Goal: Information Seeking & Learning: Learn about a topic

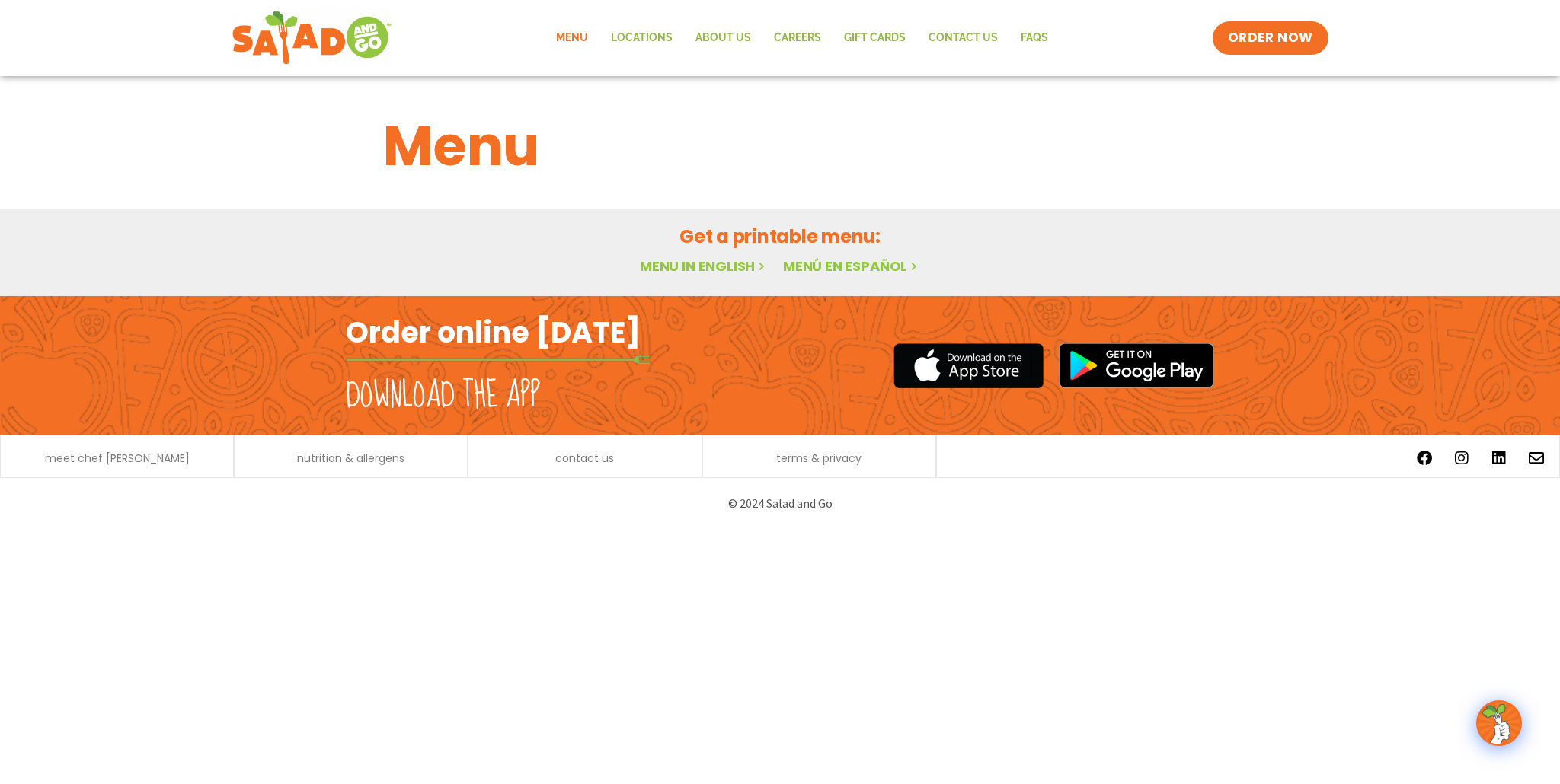
click at [694, 271] on link "Menu in English" at bounding box center [703, 266] width 128 height 19
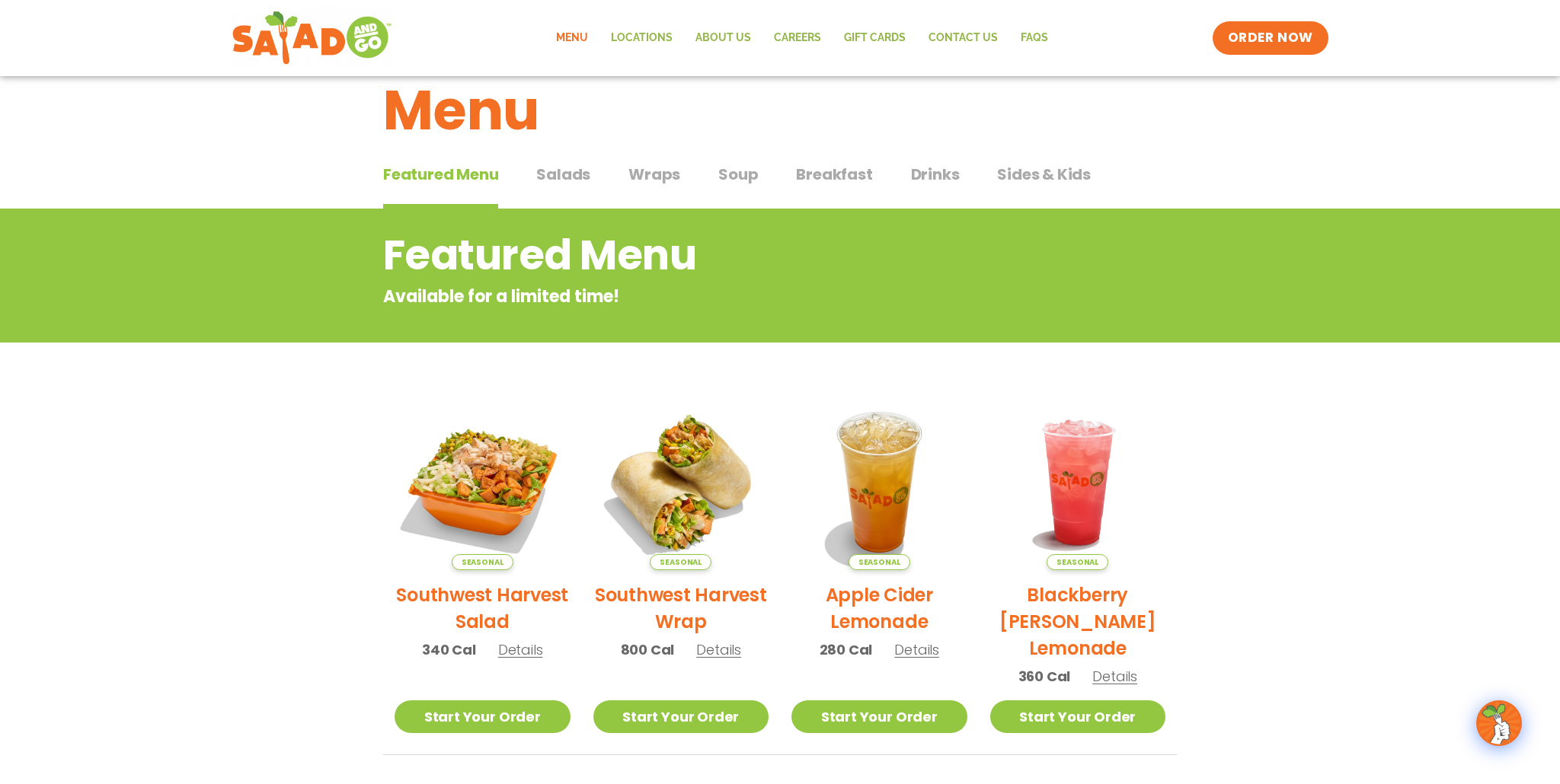
scroll to position [35, 0]
click at [569, 172] on span "Salads" at bounding box center [563, 174] width 54 height 23
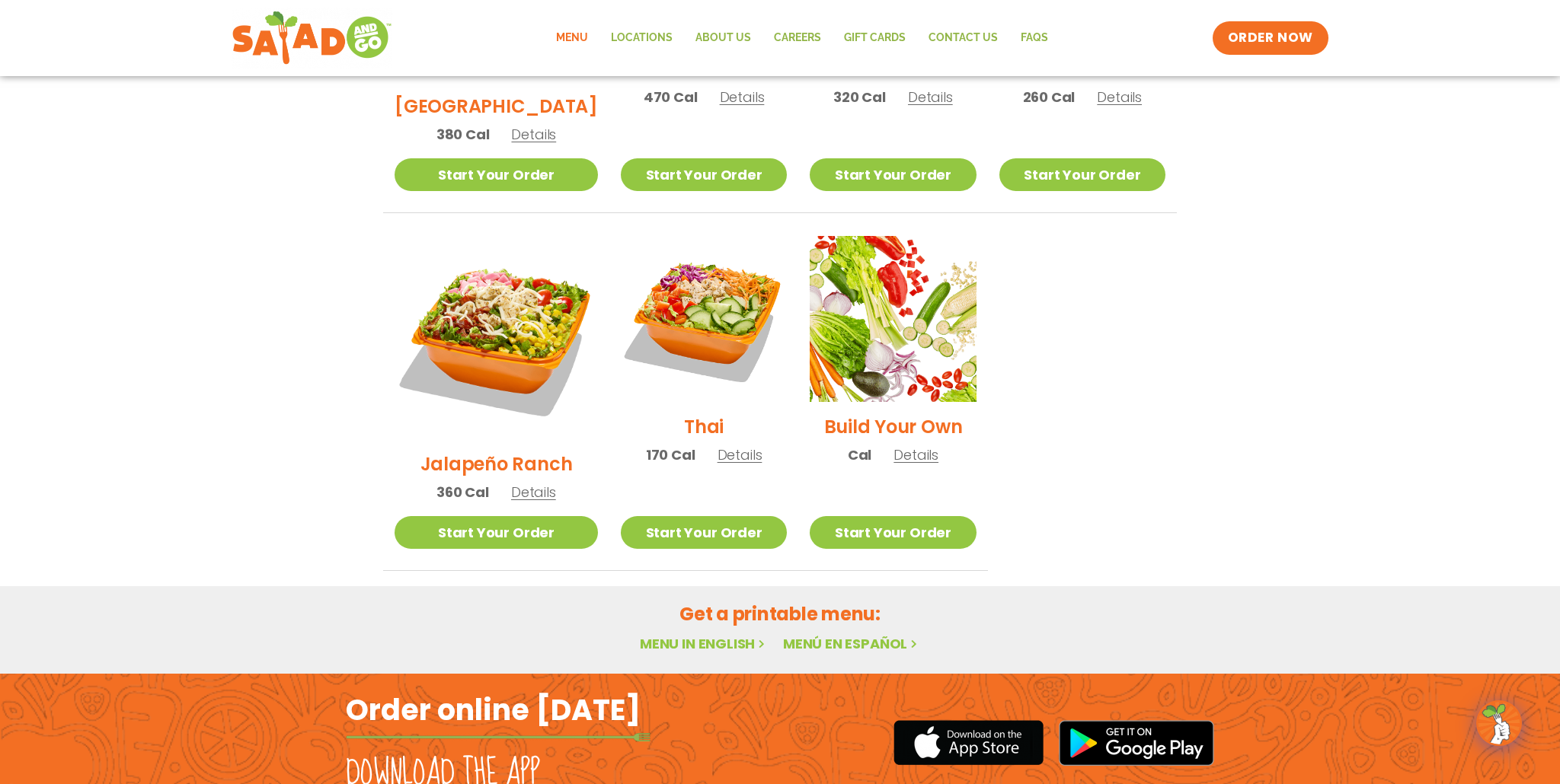
scroll to position [999, 0]
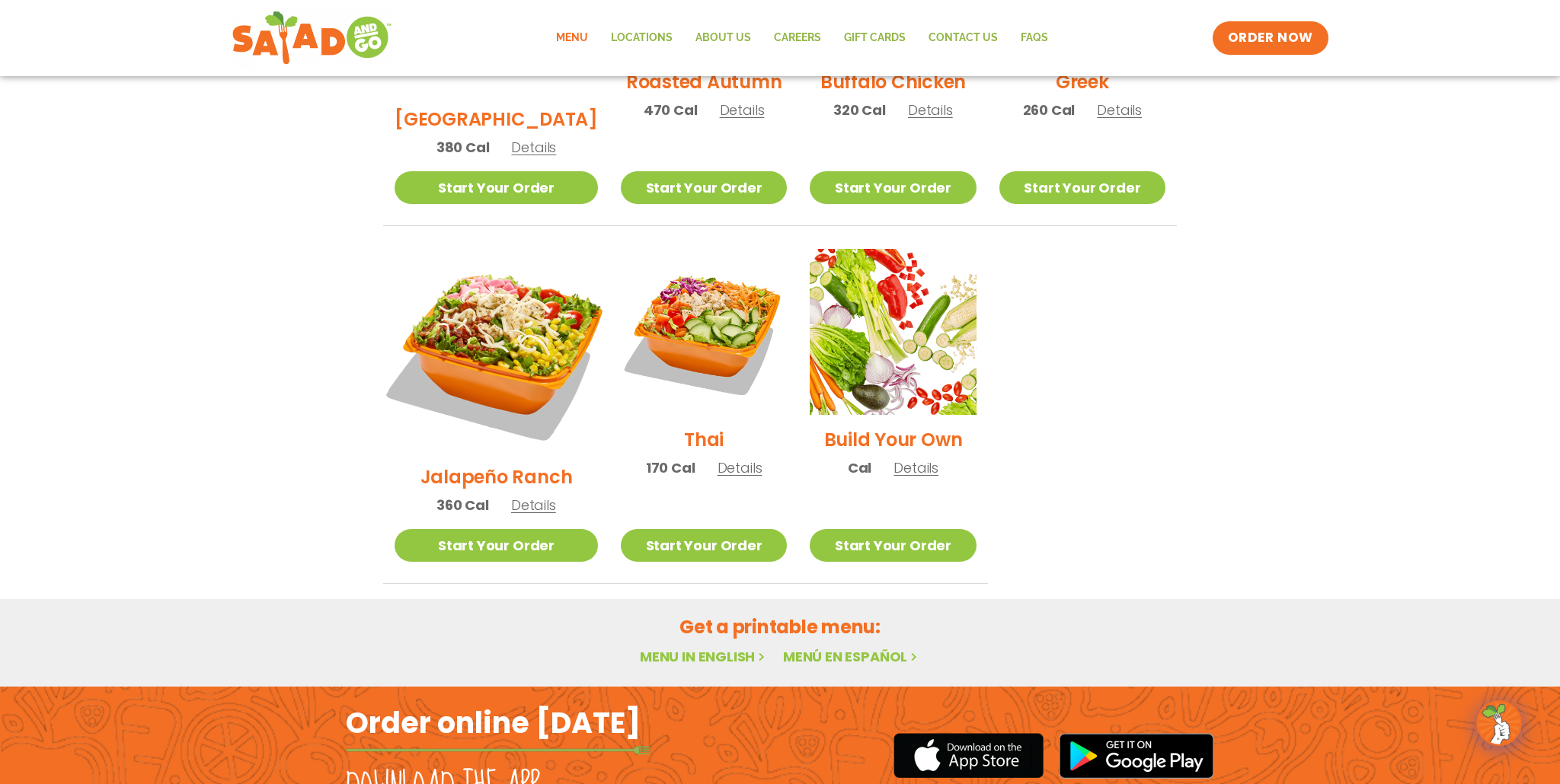
click at [488, 293] on img at bounding box center [496, 350] width 238 height 238
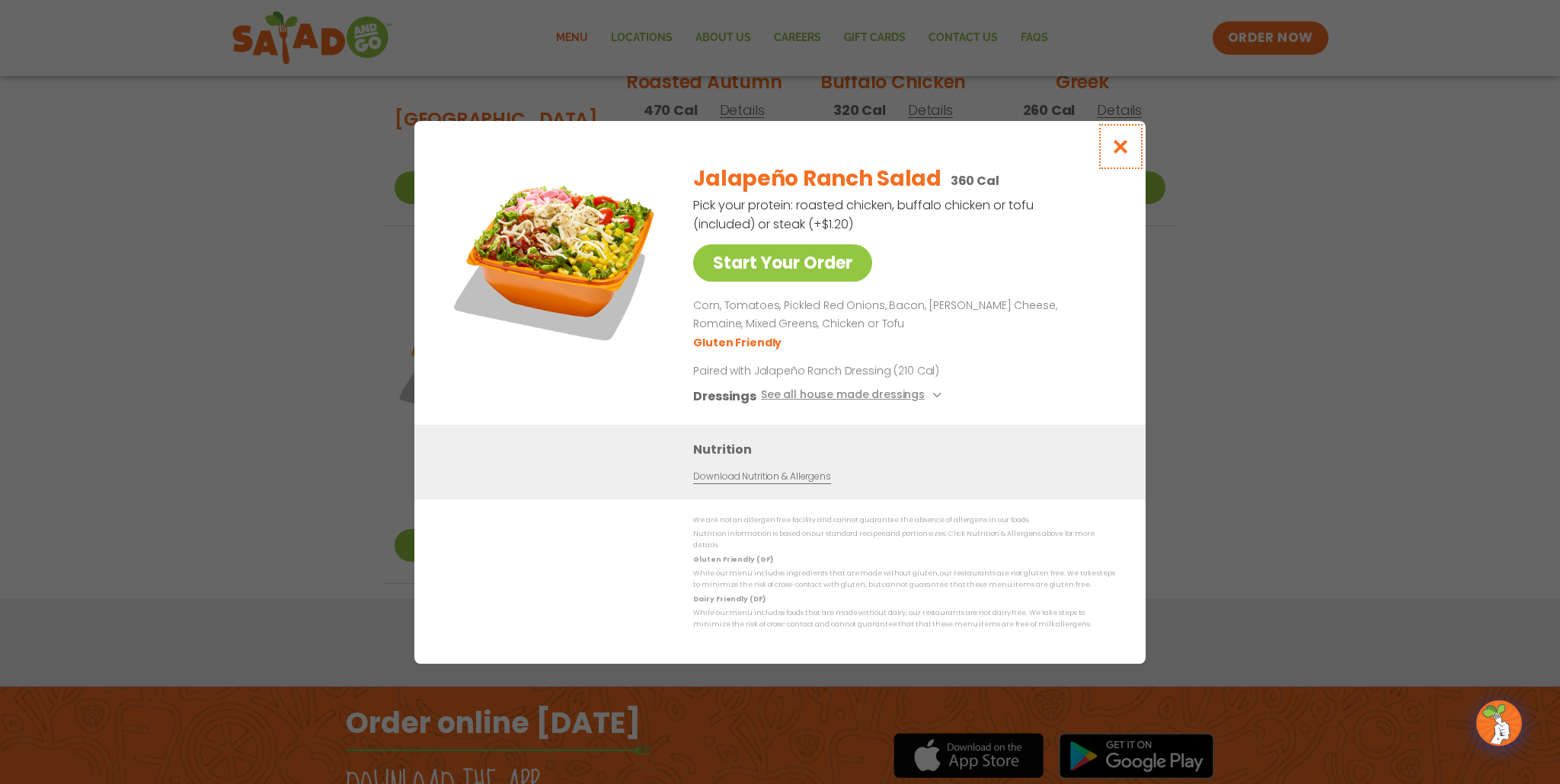
click at [1119, 154] on icon "Close modal" at bounding box center [1120, 146] width 19 height 16
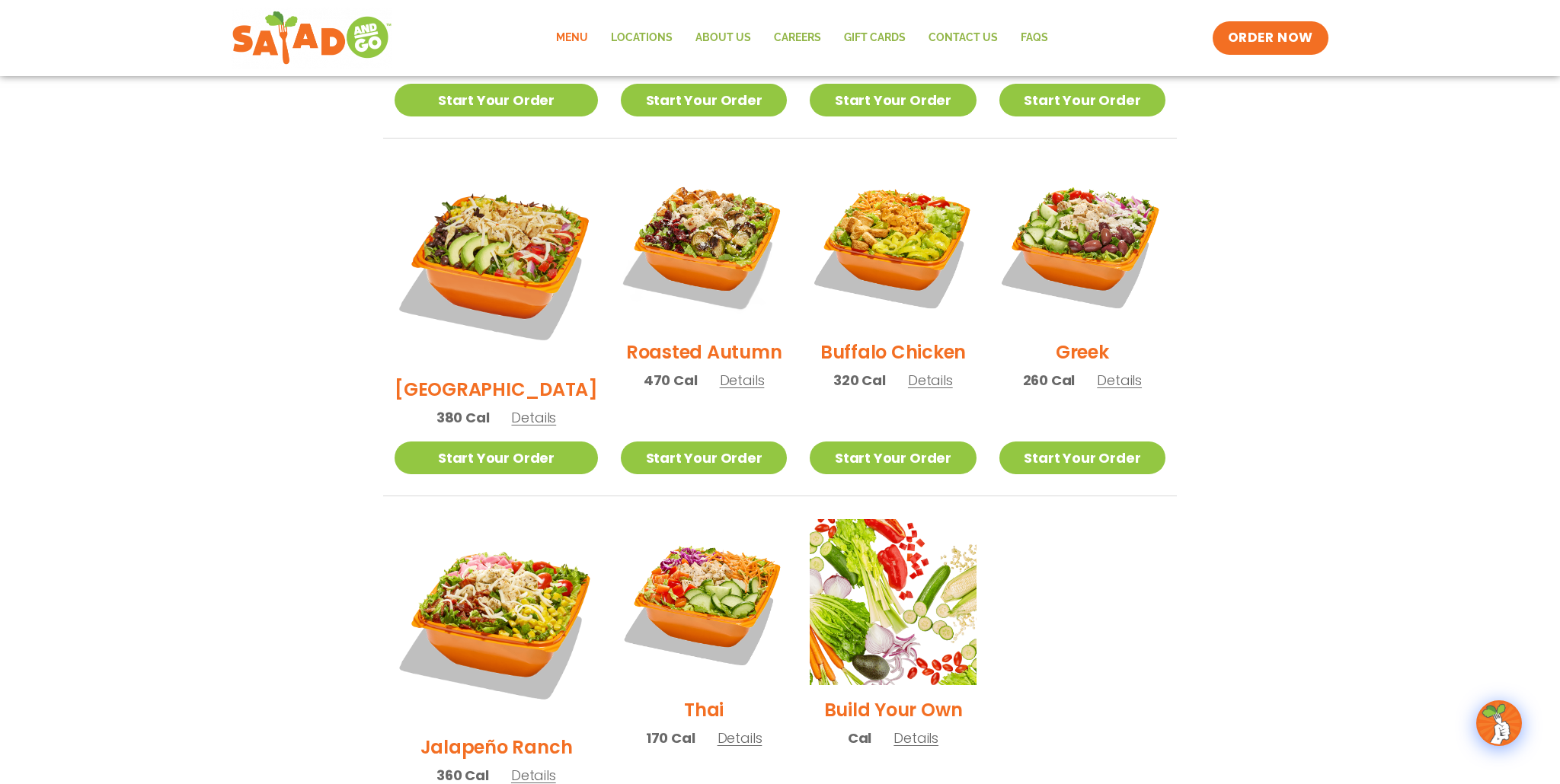
scroll to position [715, 0]
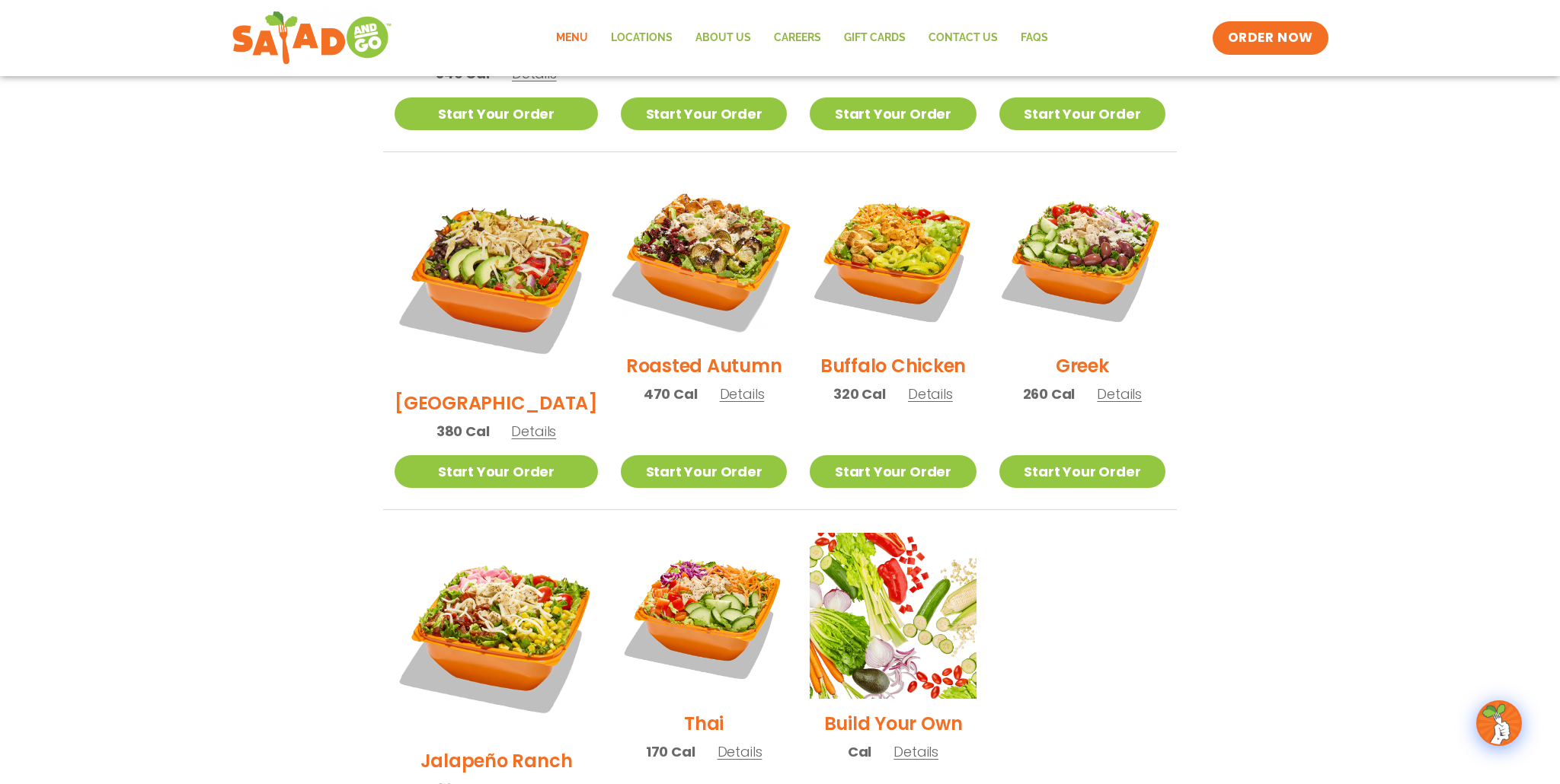
click at [677, 258] on img at bounding box center [703, 257] width 195 height 195
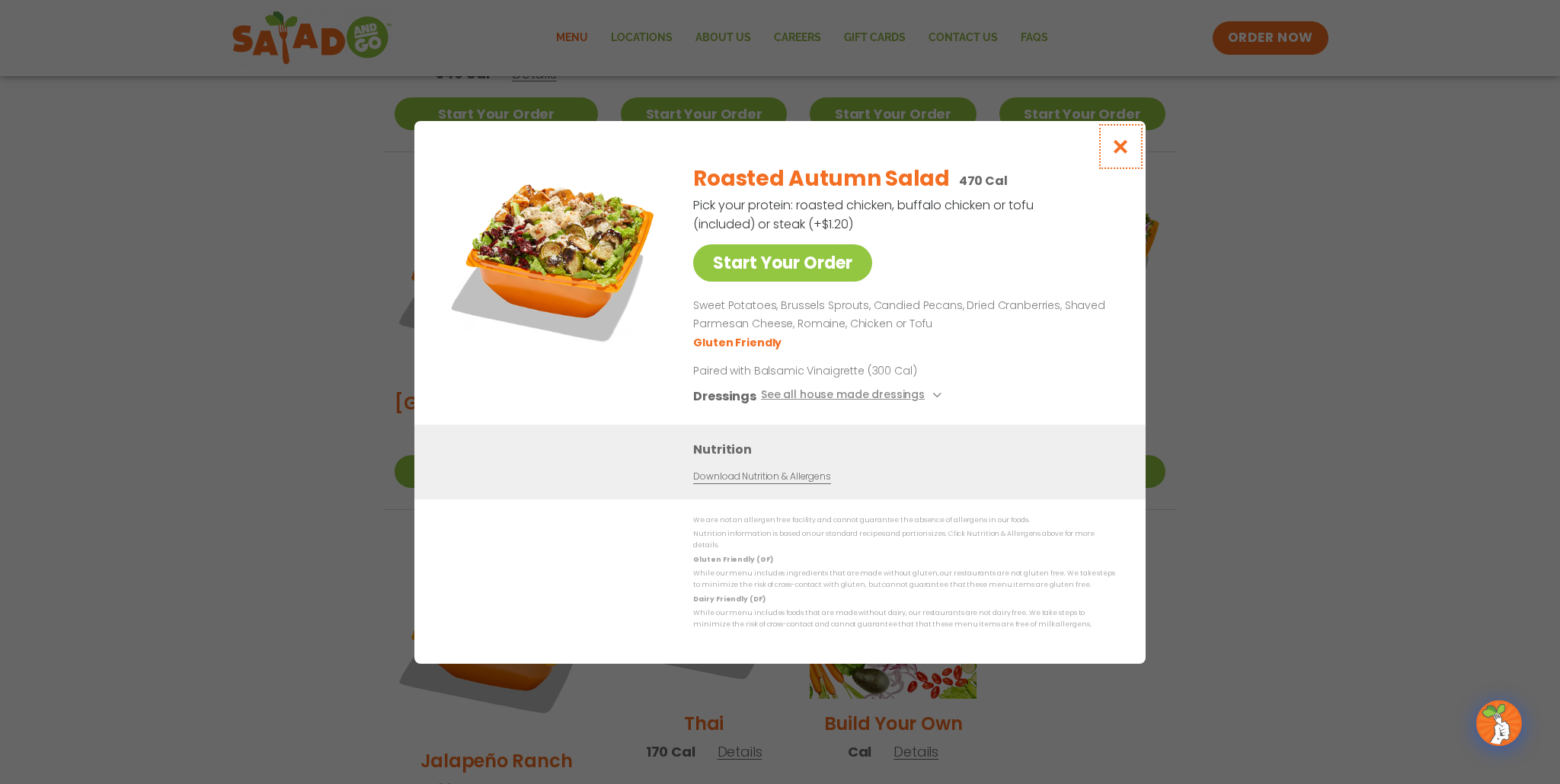
click at [1110, 154] on button "Close modal" at bounding box center [1121, 146] width 50 height 51
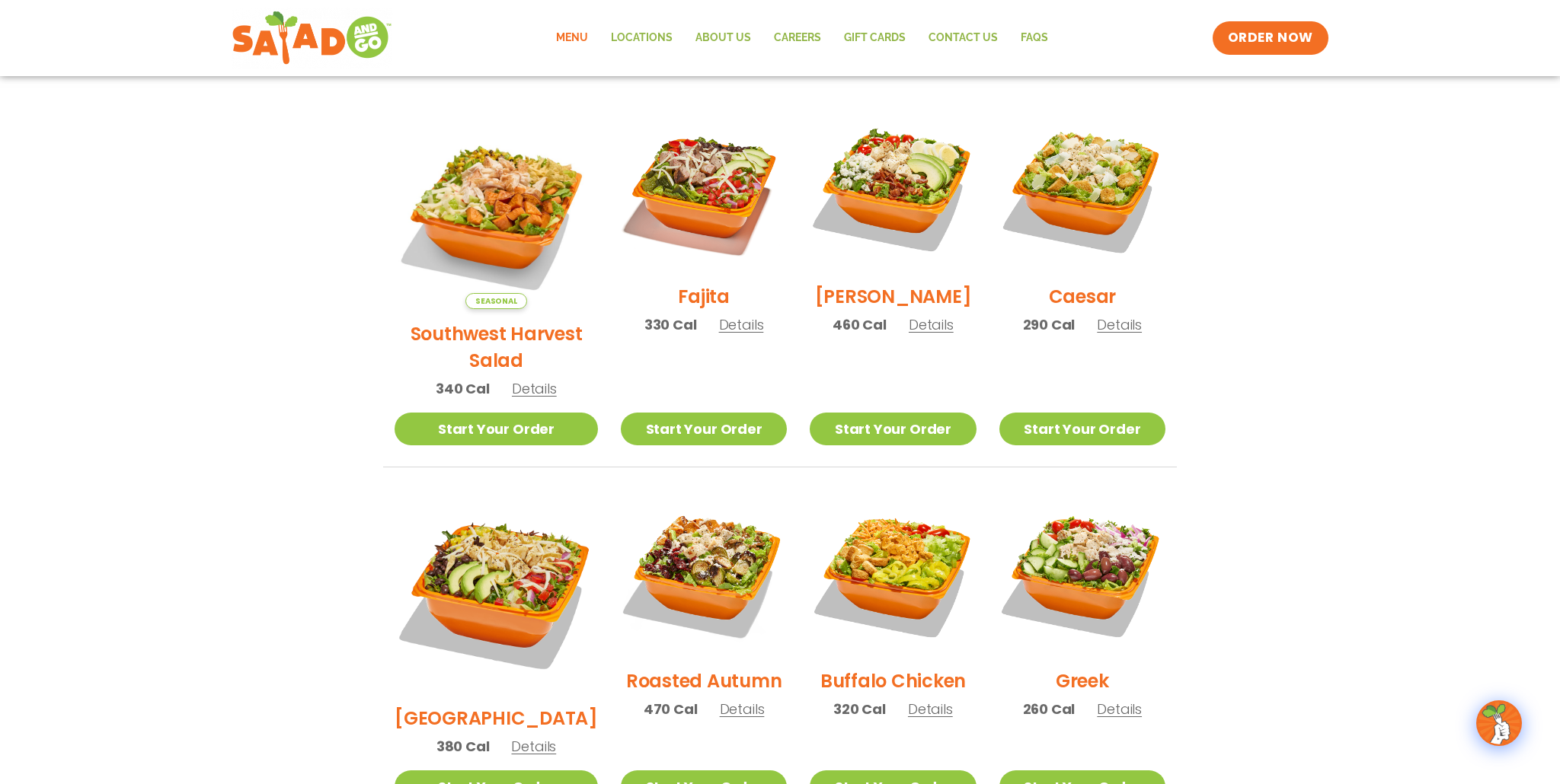
scroll to position [398, 0]
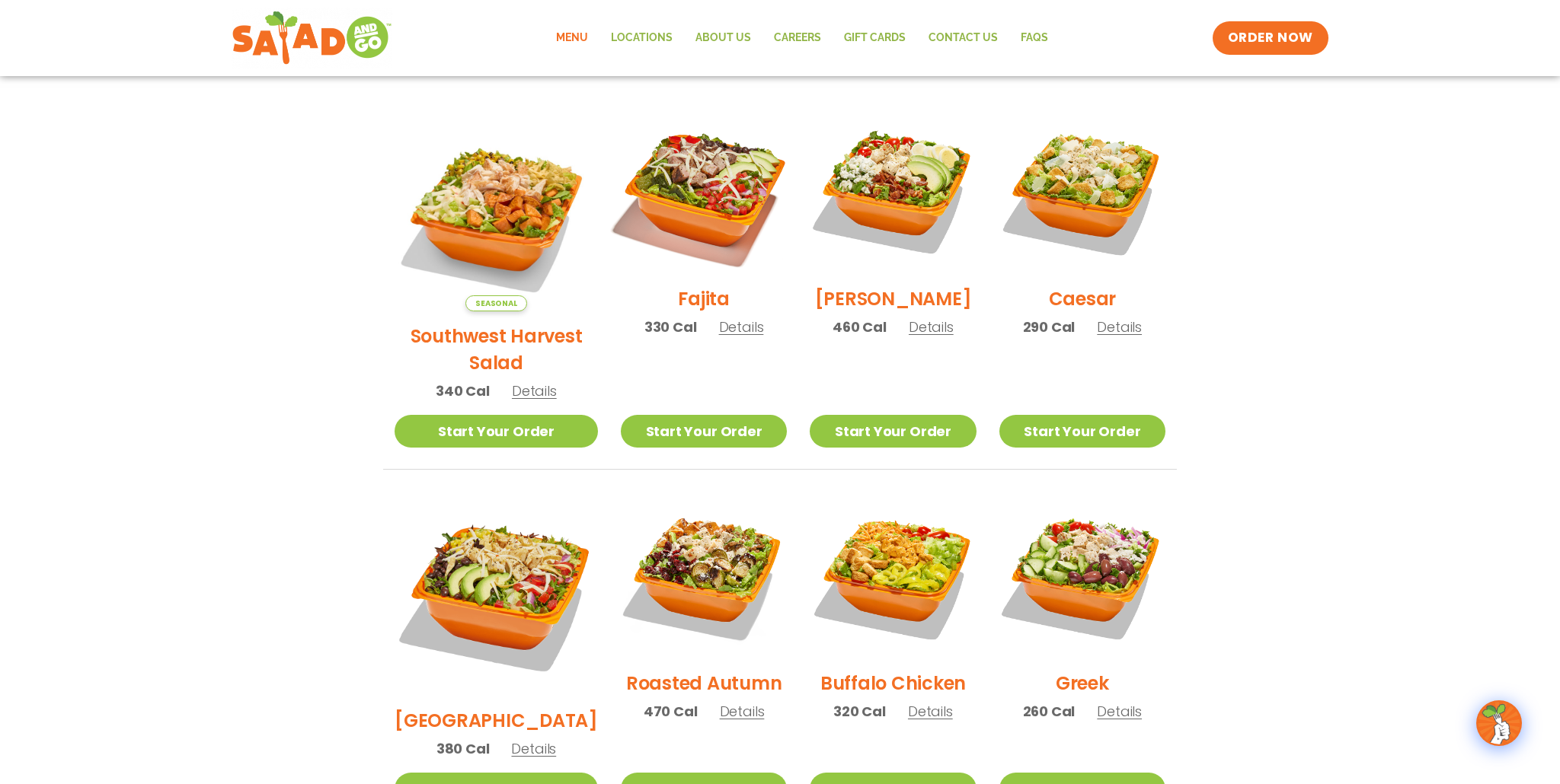
click at [689, 211] on img at bounding box center [703, 191] width 195 height 195
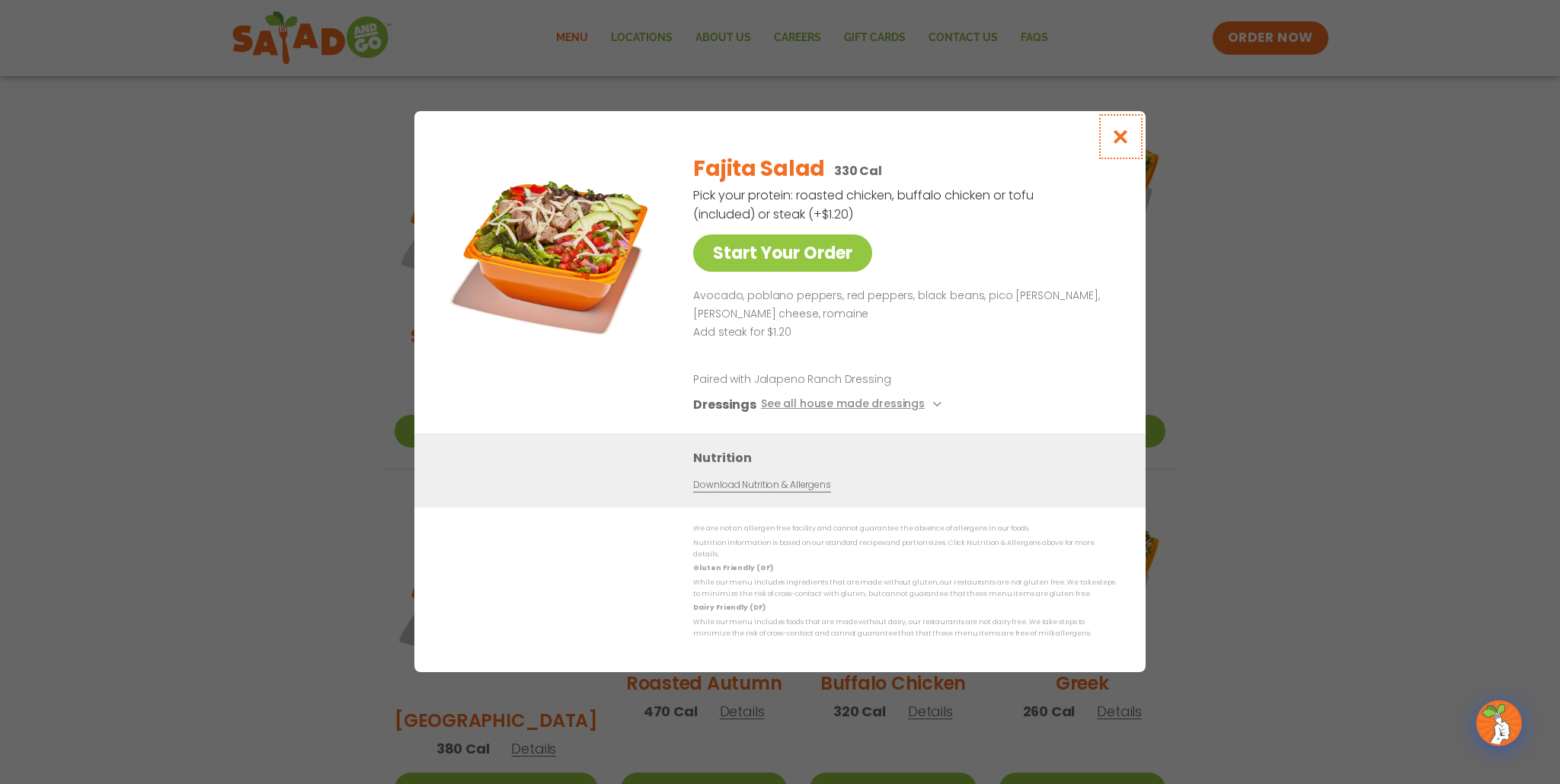
click at [1120, 139] on icon "Close modal" at bounding box center [1120, 137] width 19 height 16
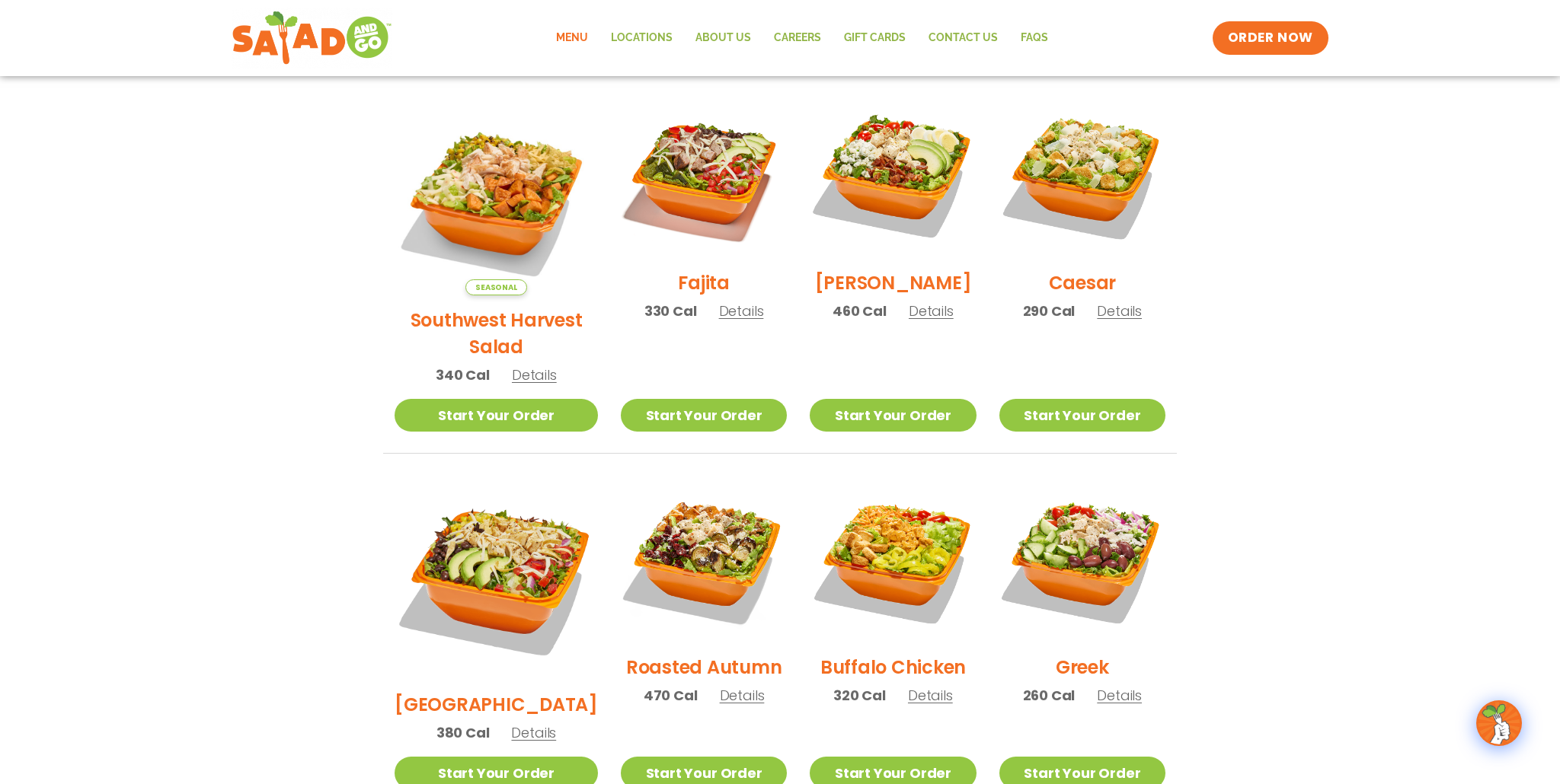
scroll to position [415, 0]
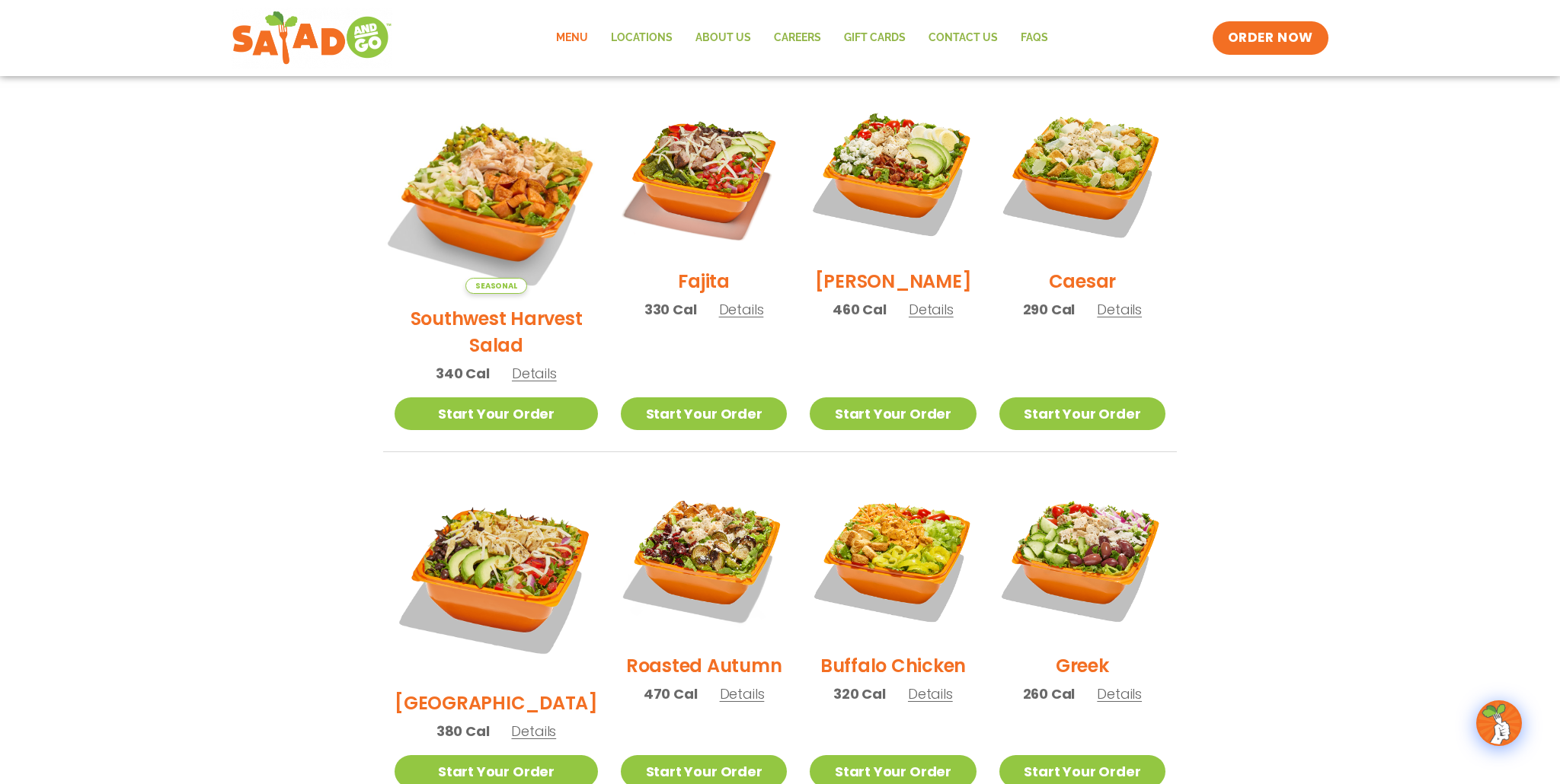
click at [478, 182] on img at bounding box center [496, 192] width 238 height 238
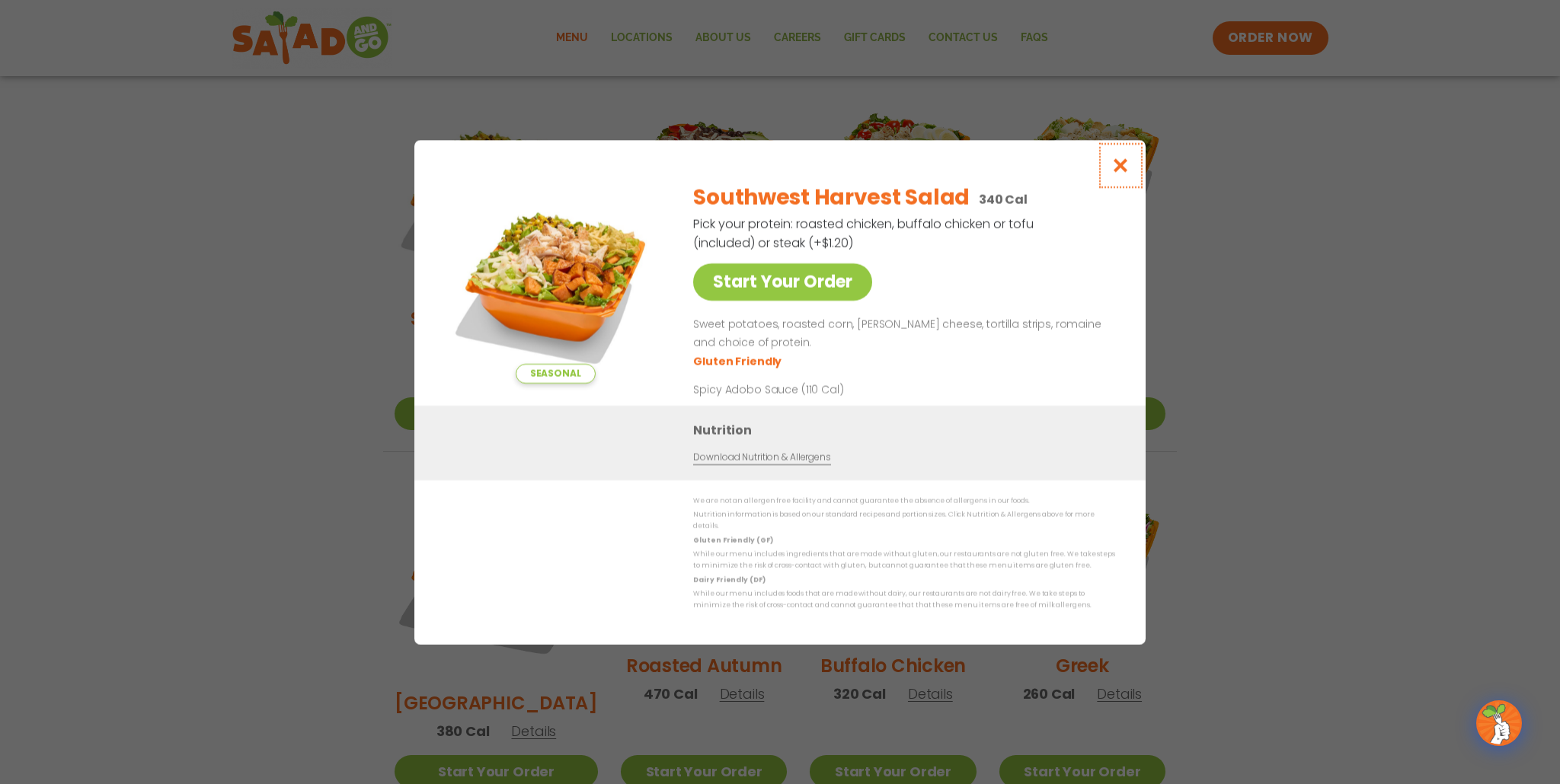
click at [1121, 166] on icon "Close modal" at bounding box center [1120, 165] width 19 height 16
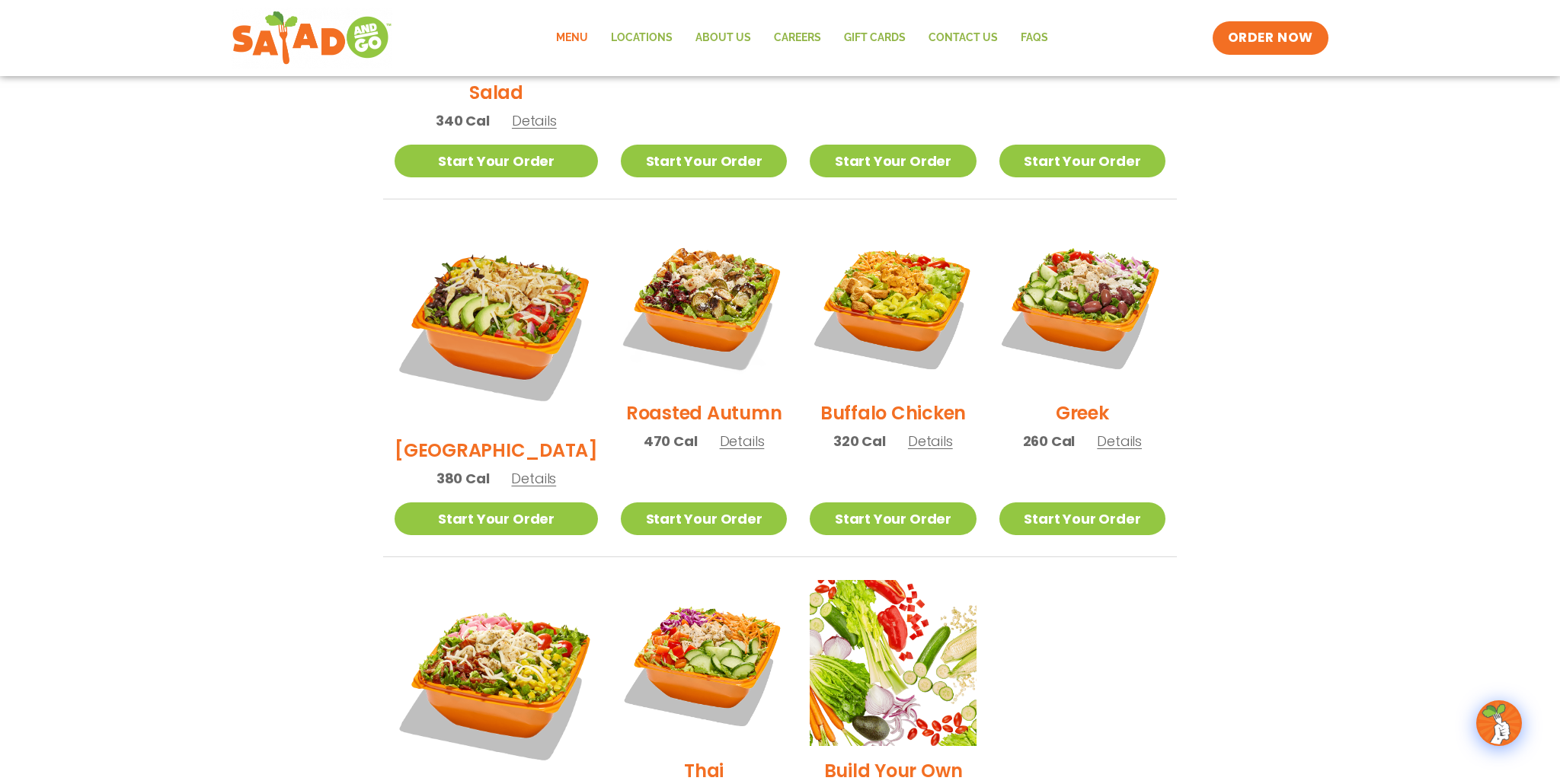
scroll to position [670, 0]
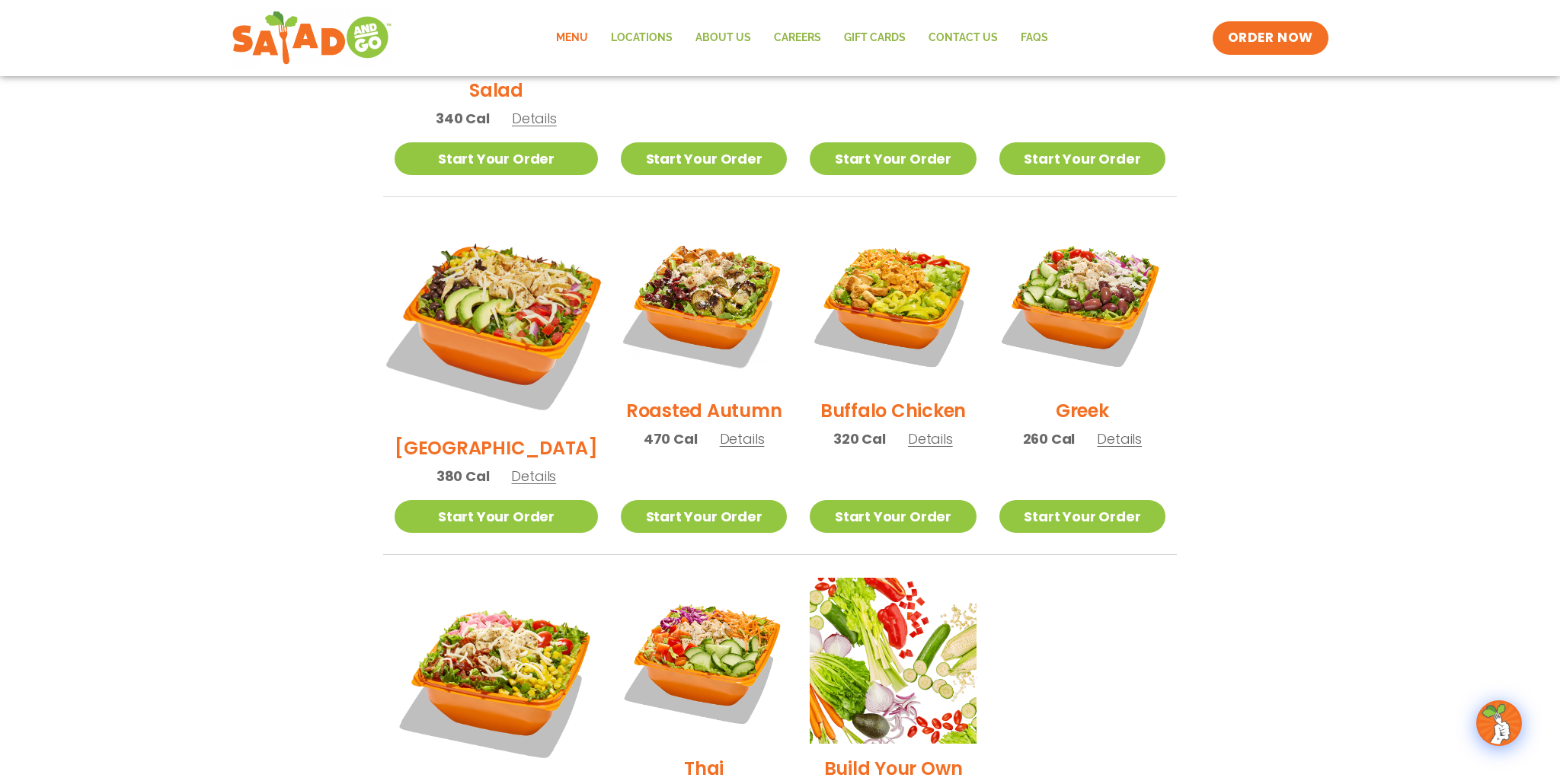
click at [508, 307] on img at bounding box center [496, 322] width 238 height 238
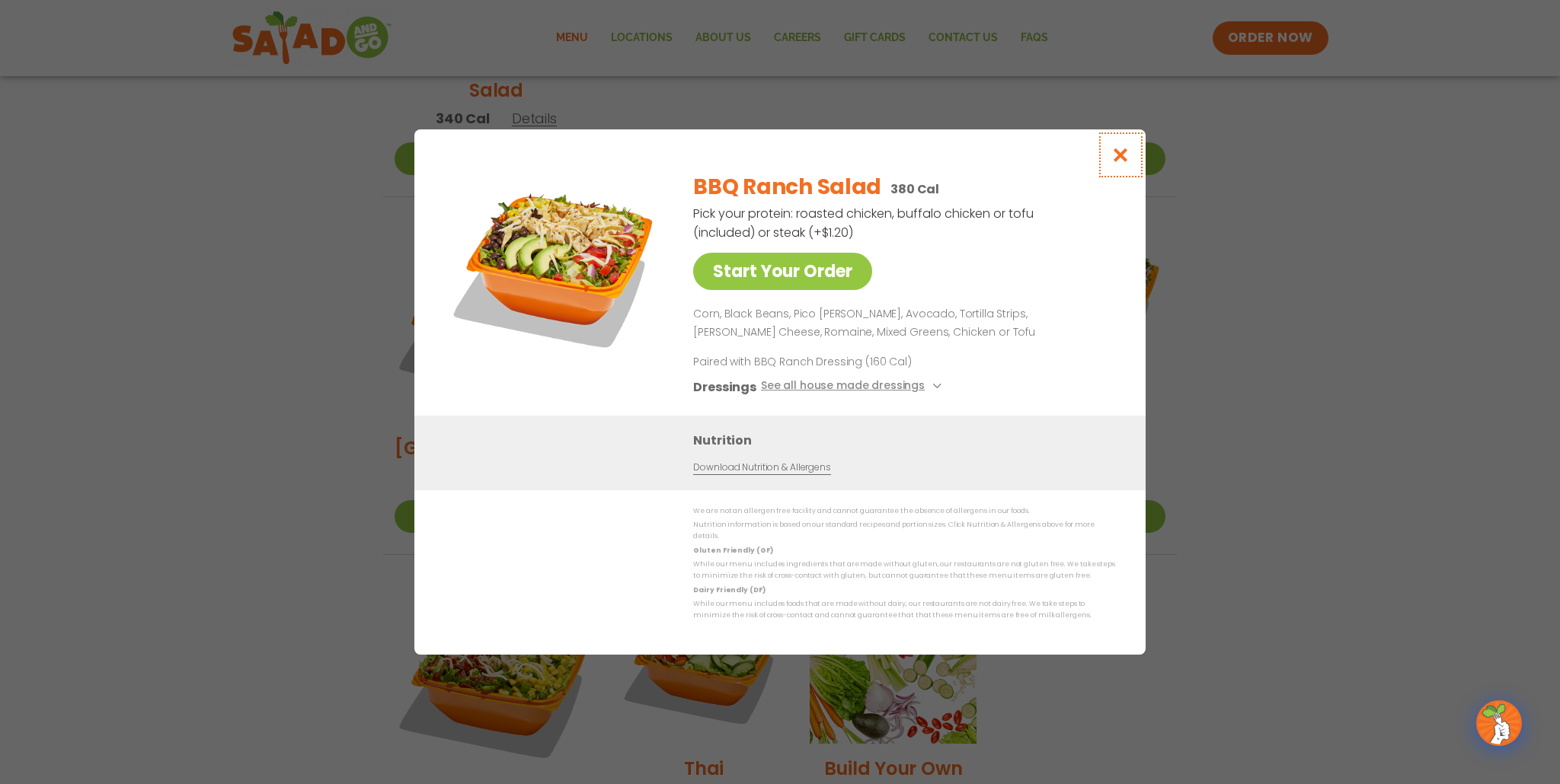
click at [1124, 157] on icon "Close modal" at bounding box center [1120, 154] width 19 height 16
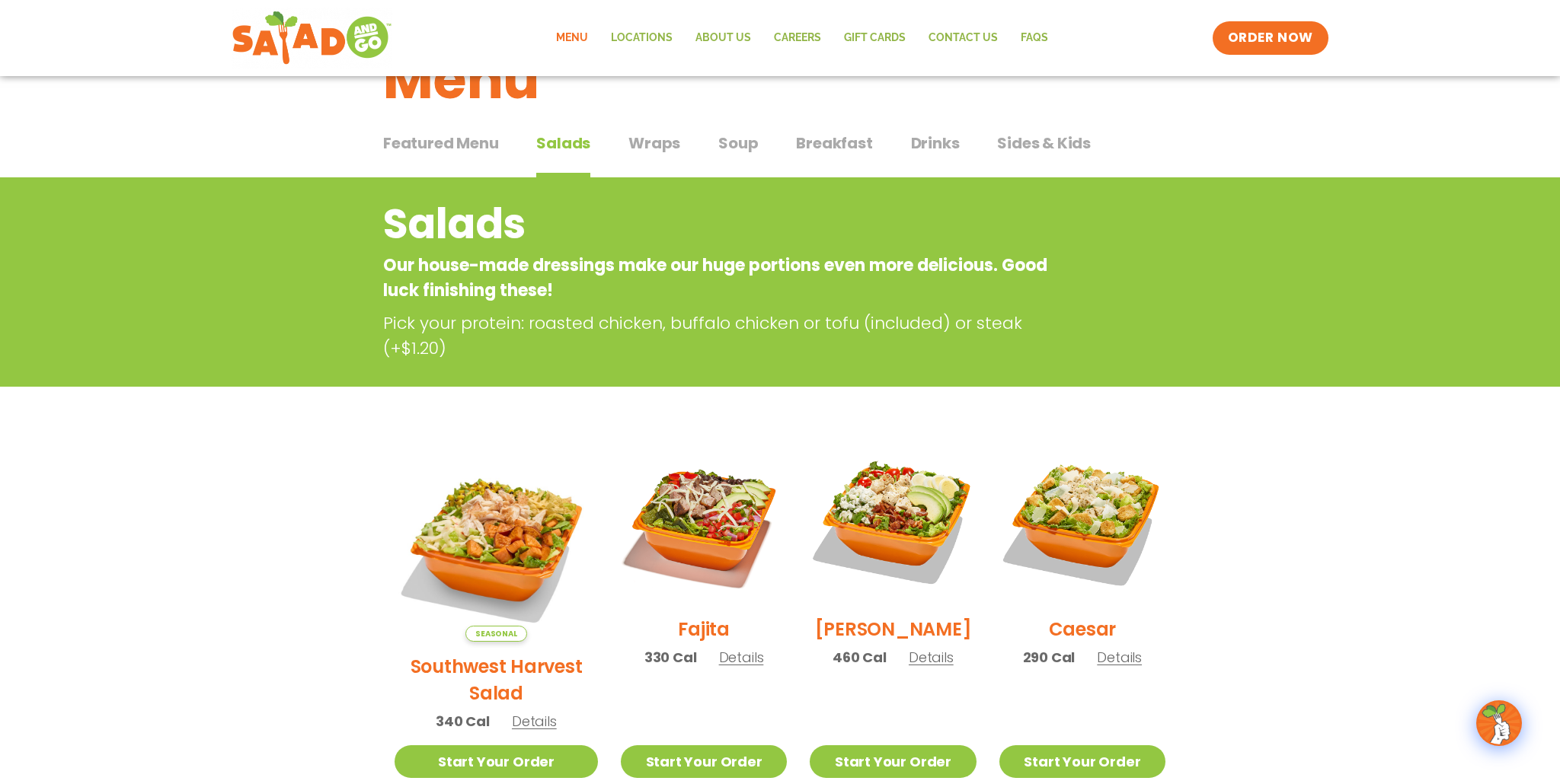
scroll to position [0, 0]
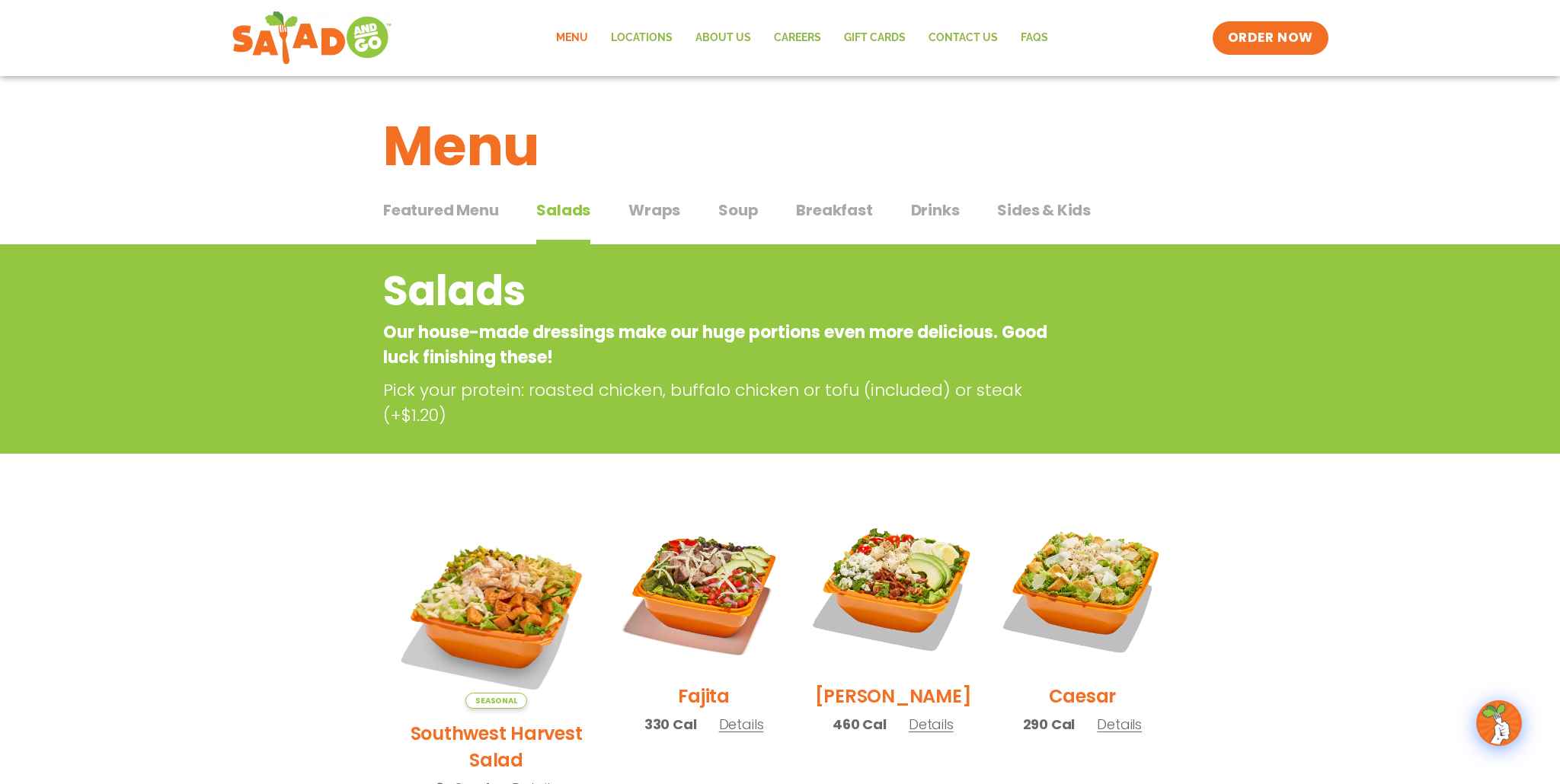
click at [941, 209] on span "Drinks" at bounding box center [935, 209] width 49 height 23
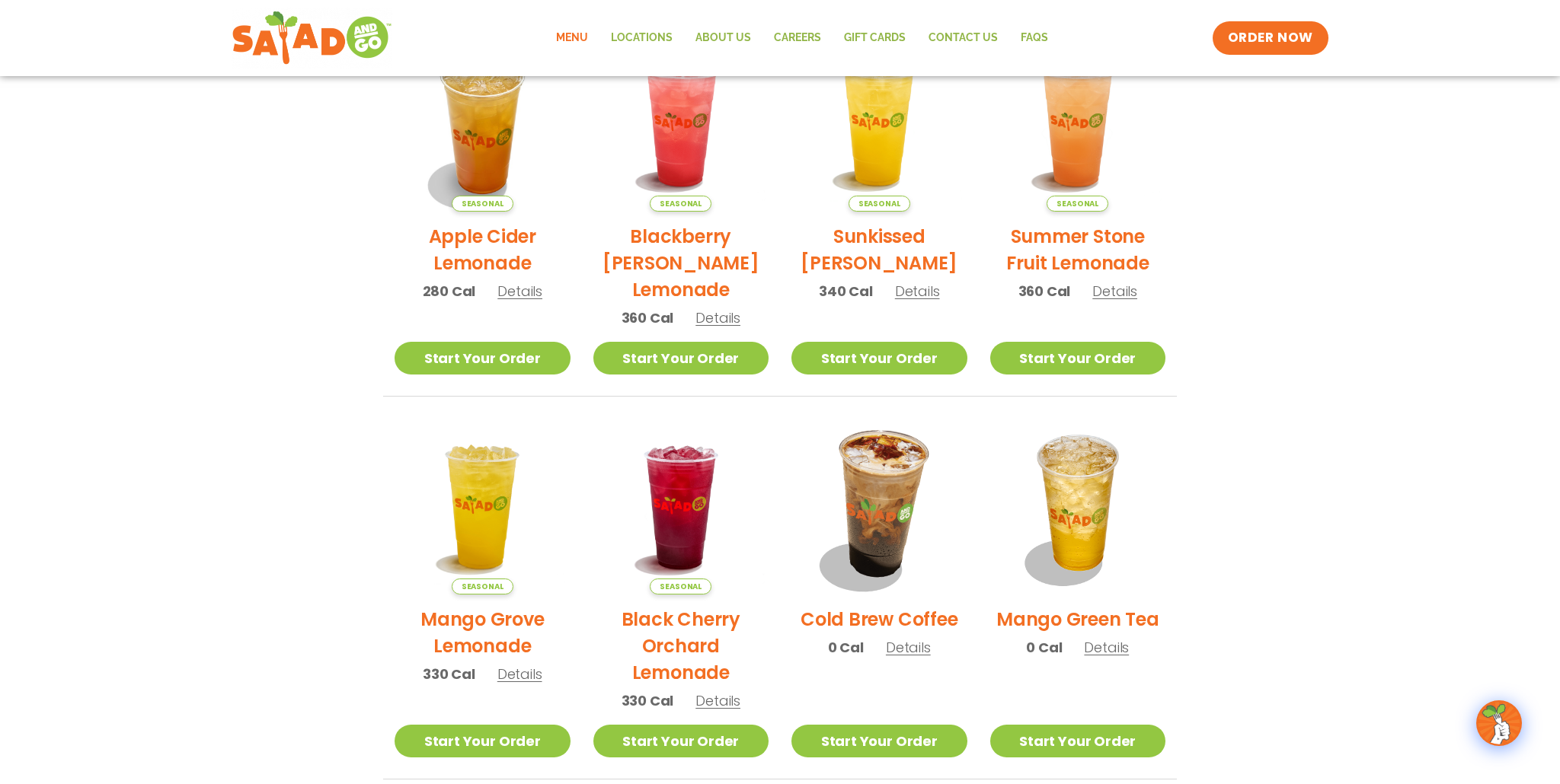
scroll to position [422, 0]
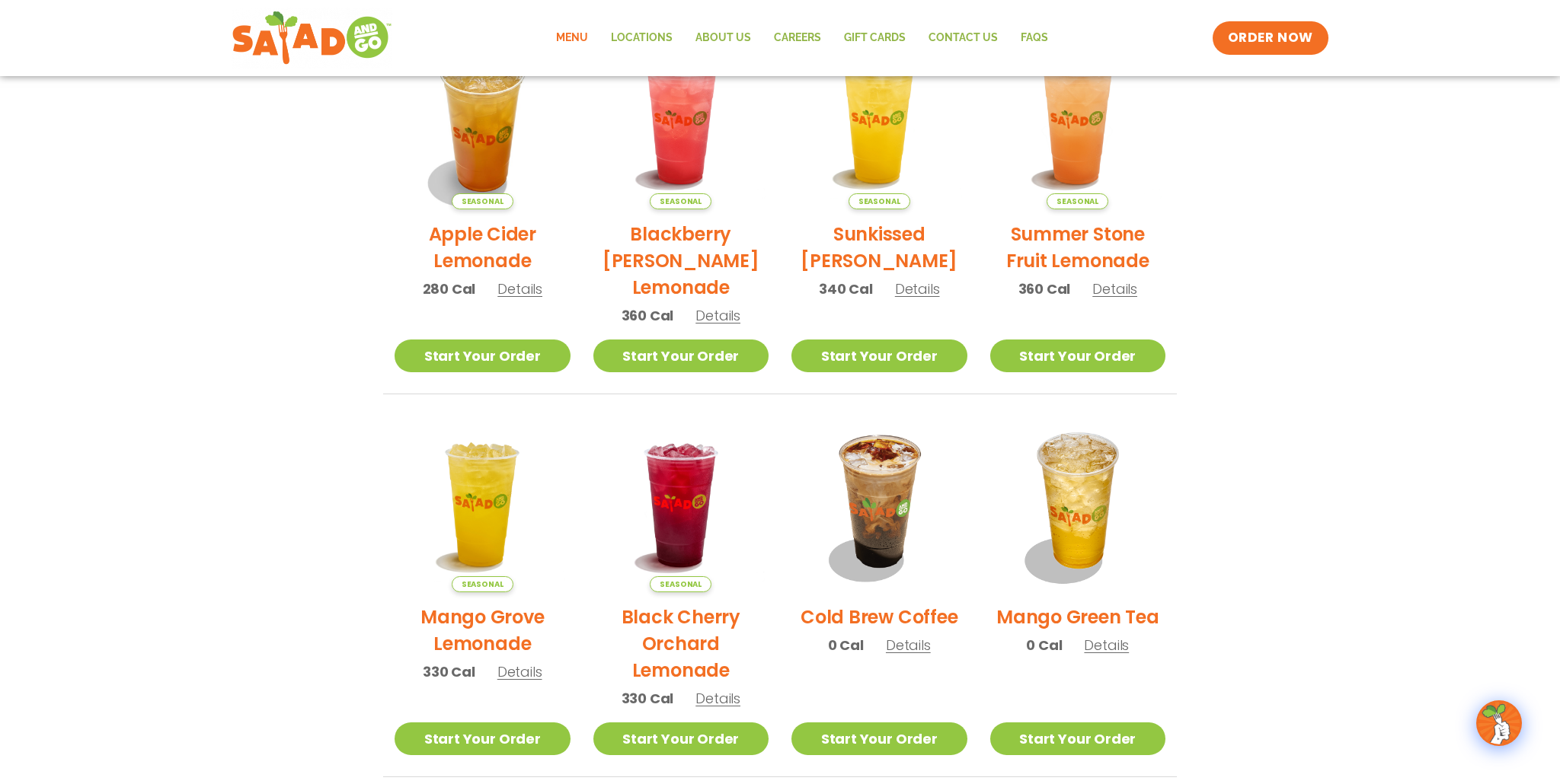
click at [518, 676] on span "Details" at bounding box center [519, 671] width 45 height 19
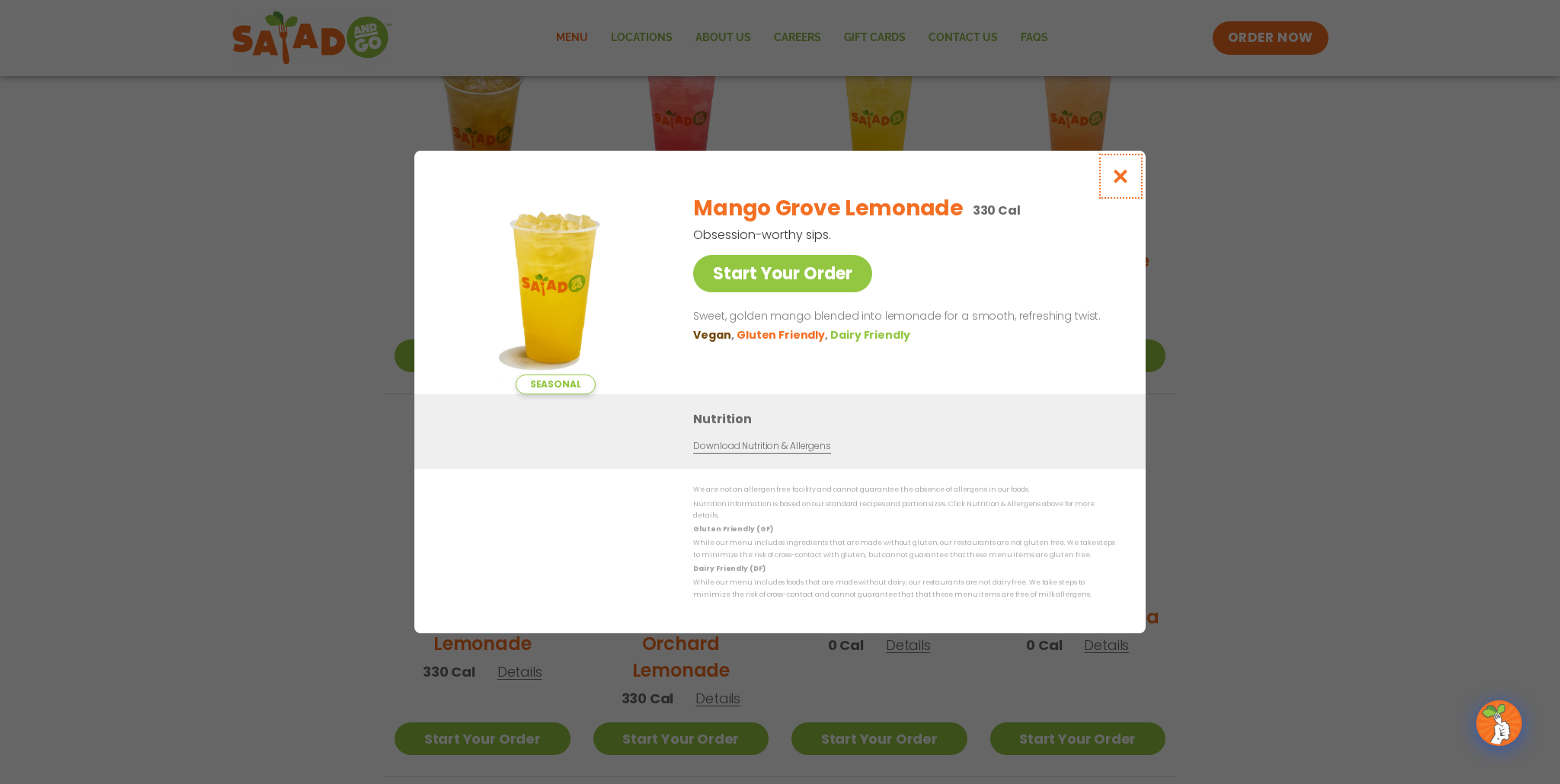
click at [1123, 184] on icon "Close modal" at bounding box center [1120, 175] width 19 height 16
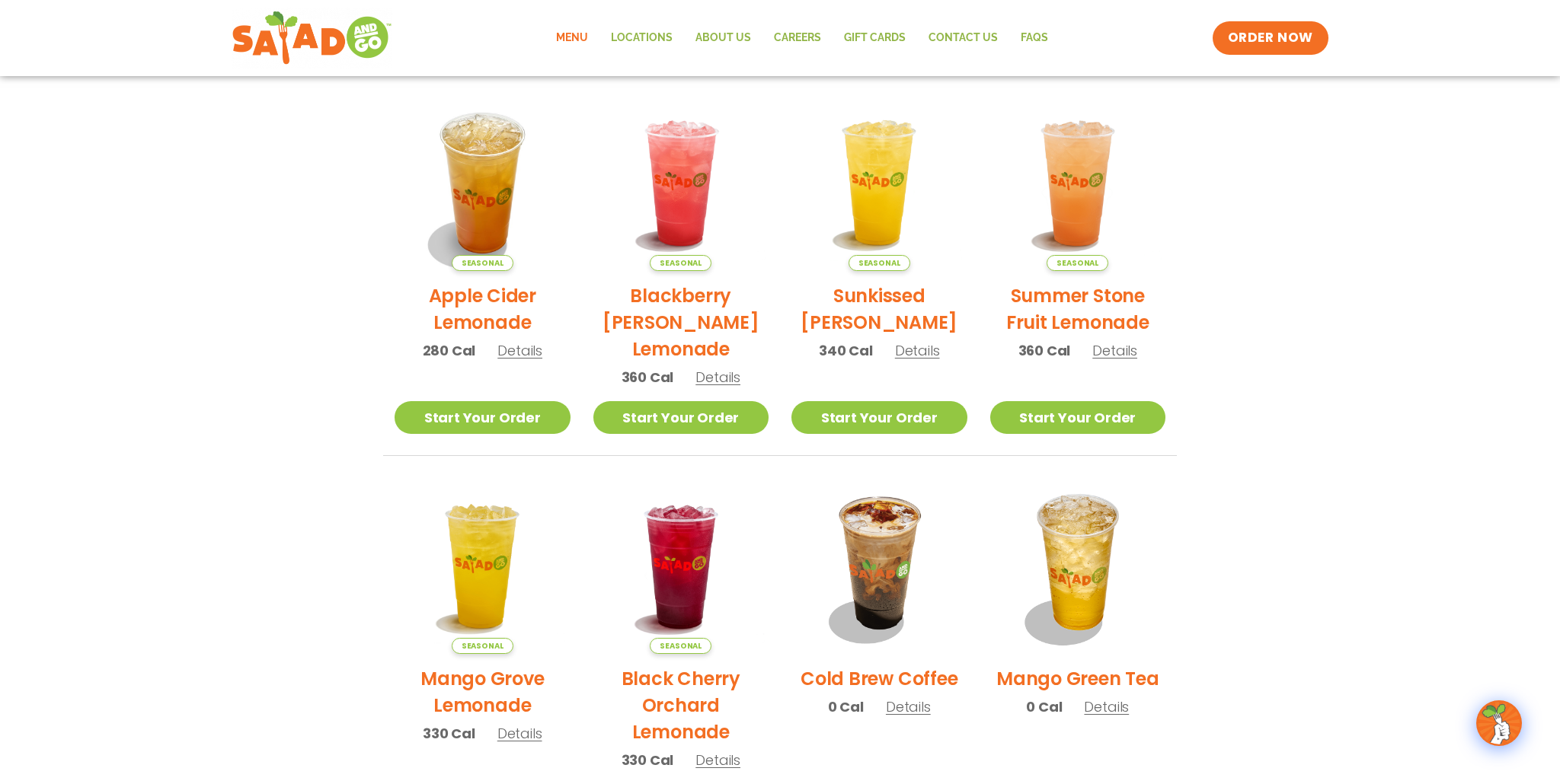
scroll to position [367, 0]
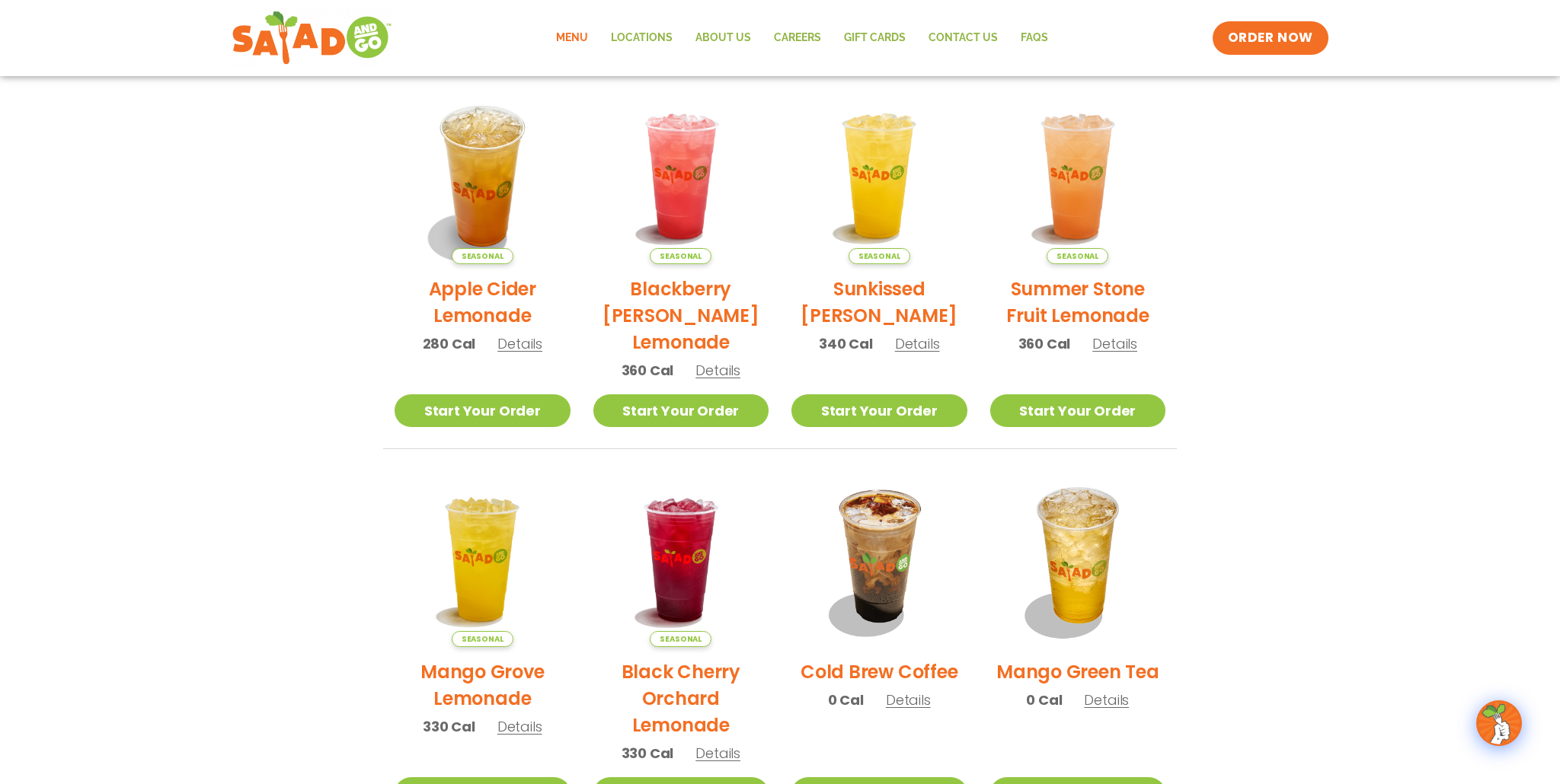
click at [525, 350] on span "Details" at bounding box center [519, 343] width 45 height 19
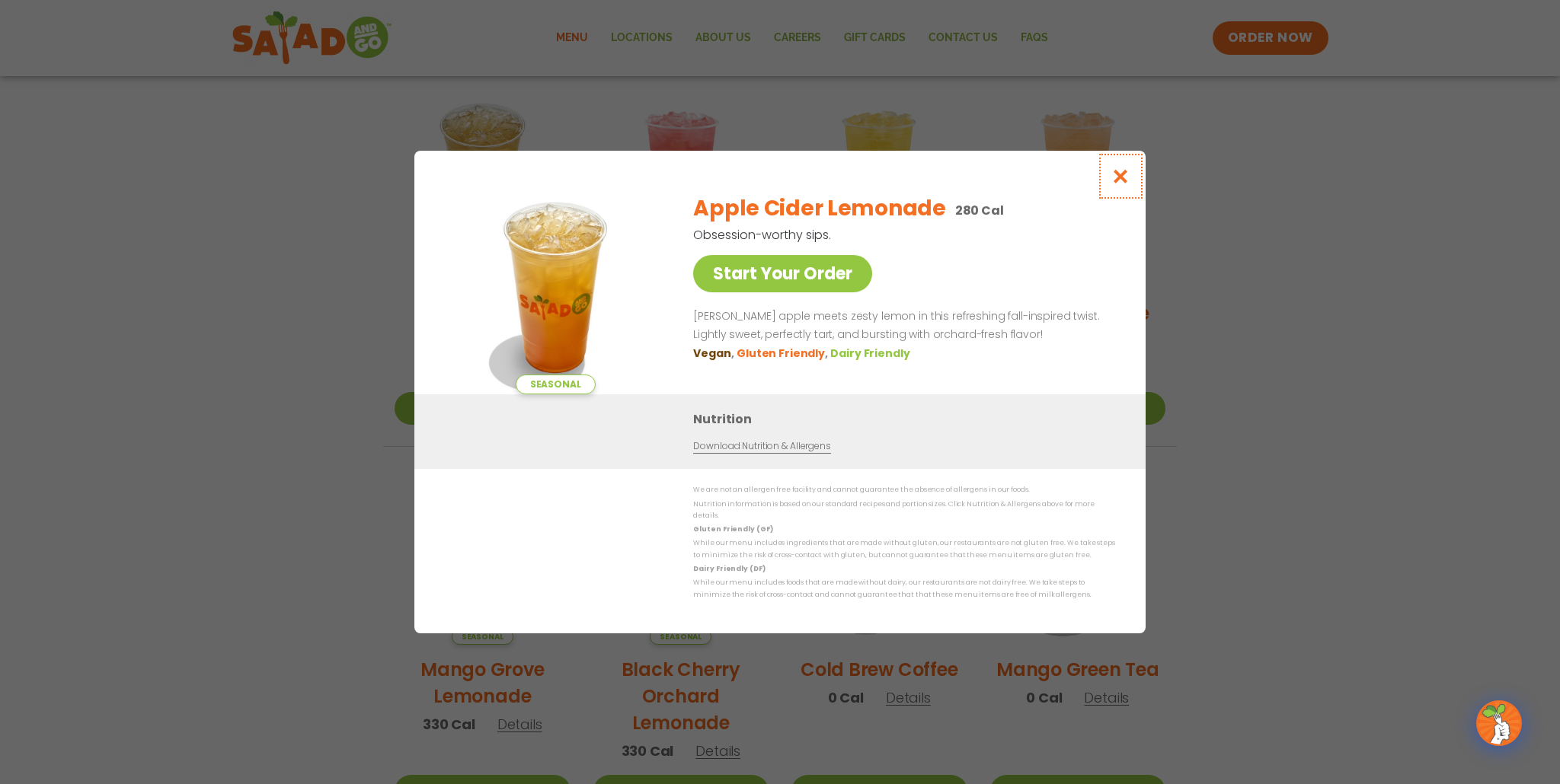
click at [1125, 178] on icon "Close modal" at bounding box center [1120, 175] width 19 height 16
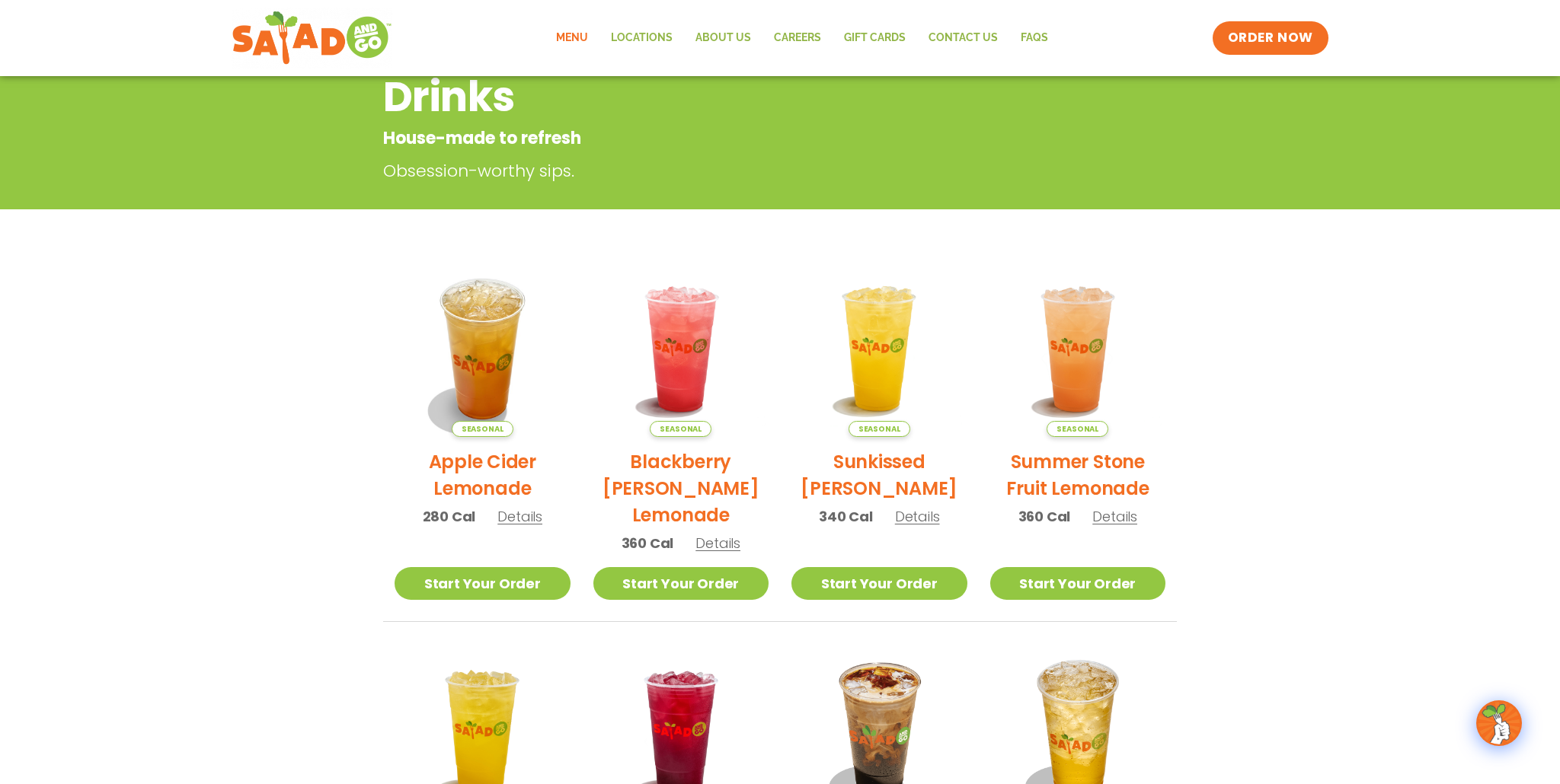
scroll to position [185, 0]
